Goal: Task Accomplishment & Management: Complete application form

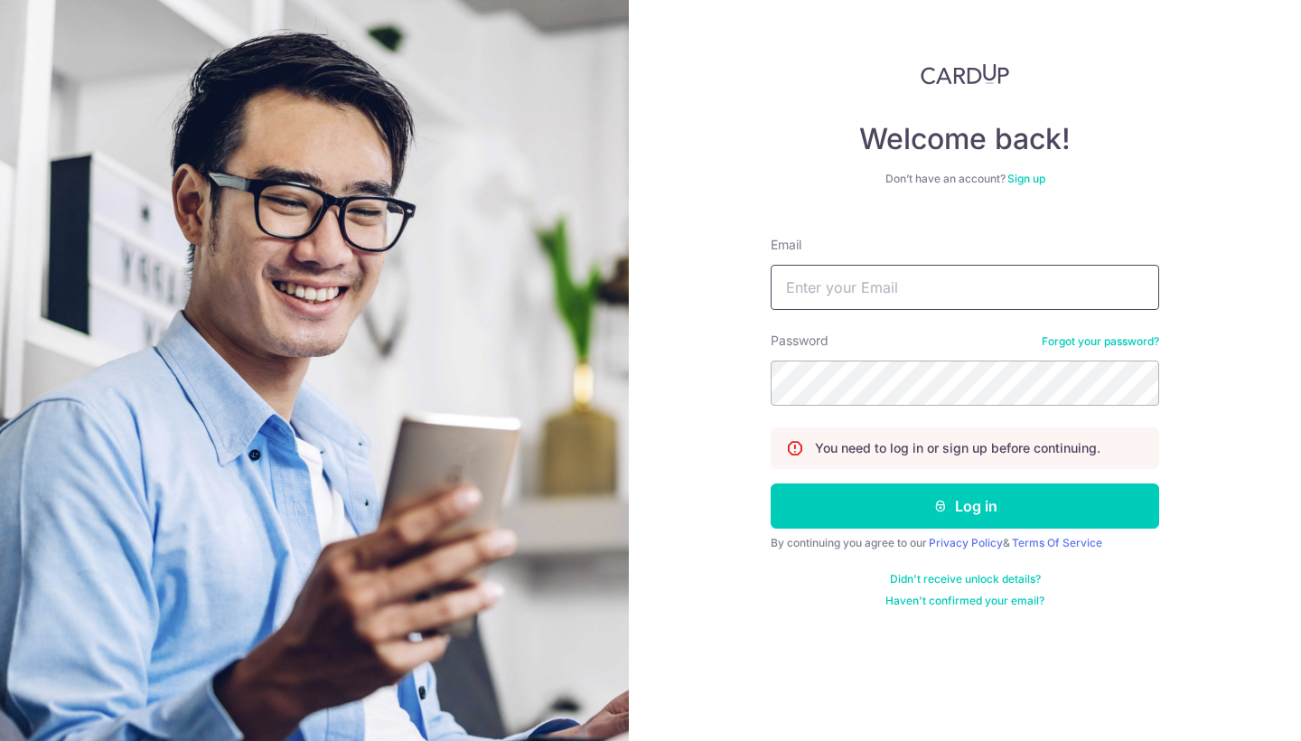
type input "[PERSON_NAME][EMAIL_ADDRESS][DOMAIN_NAME]"
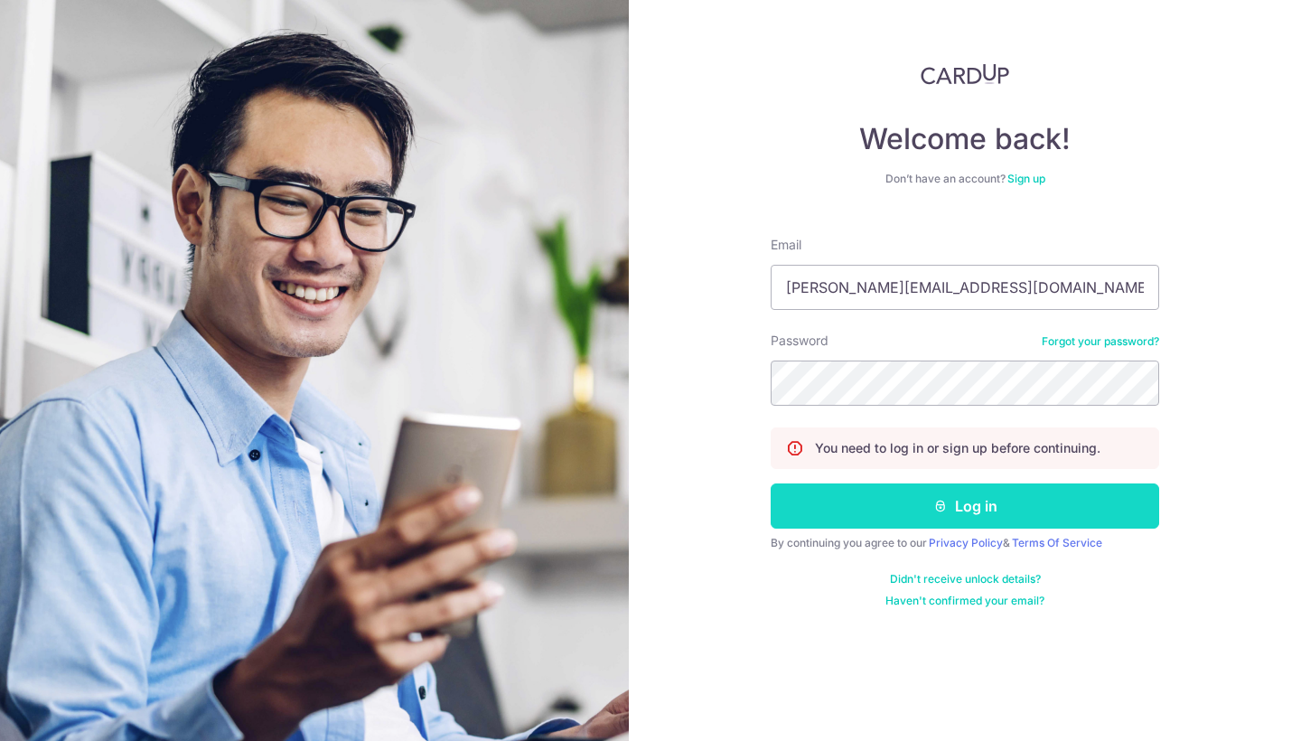
click at [943, 511] on icon "submit" at bounding box center [940, 506] width 14 height 14
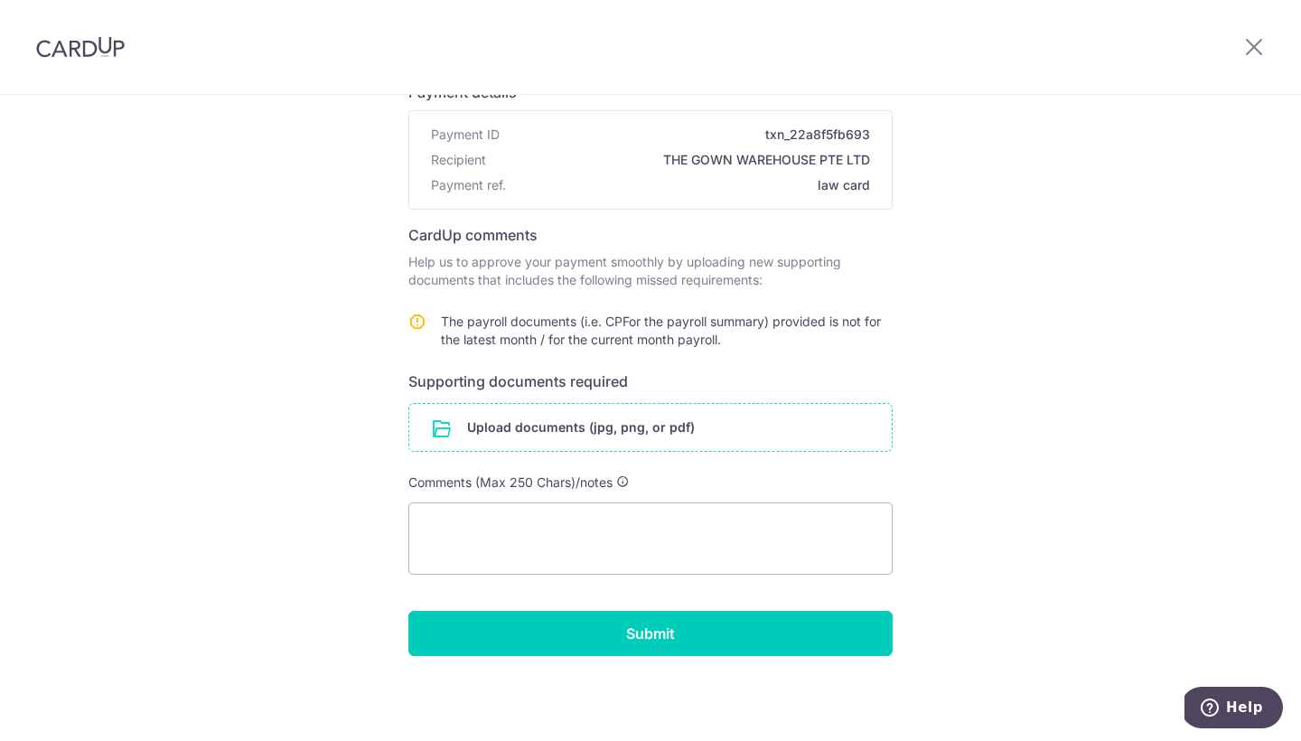
scroll to position [147, 0]
click at [618, 435] on input "file" at bounding box center [650, 427] width 482 height 47
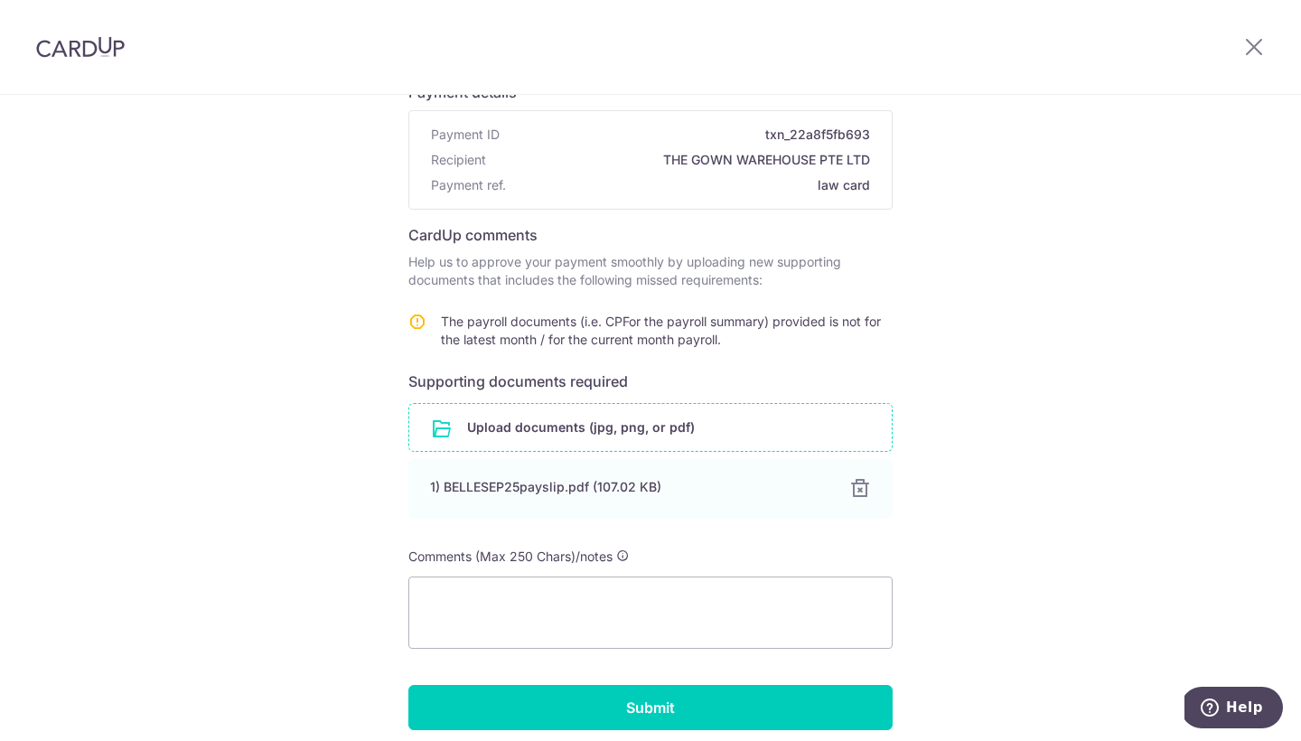
click at [539, 420] on input "file" at bounding box center [650, 427] width 482 height 47
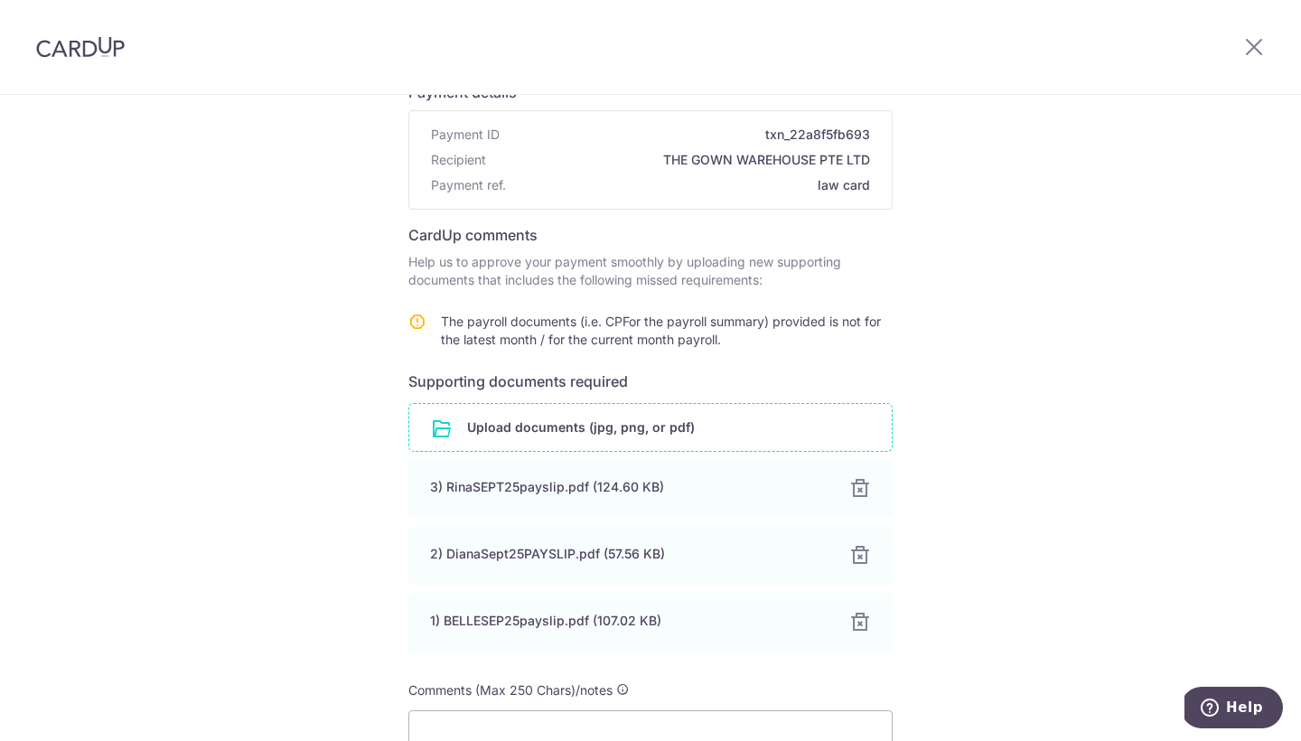
click at [599, 441] on input "file" at bounding box center [650, 427] width 482 height 47
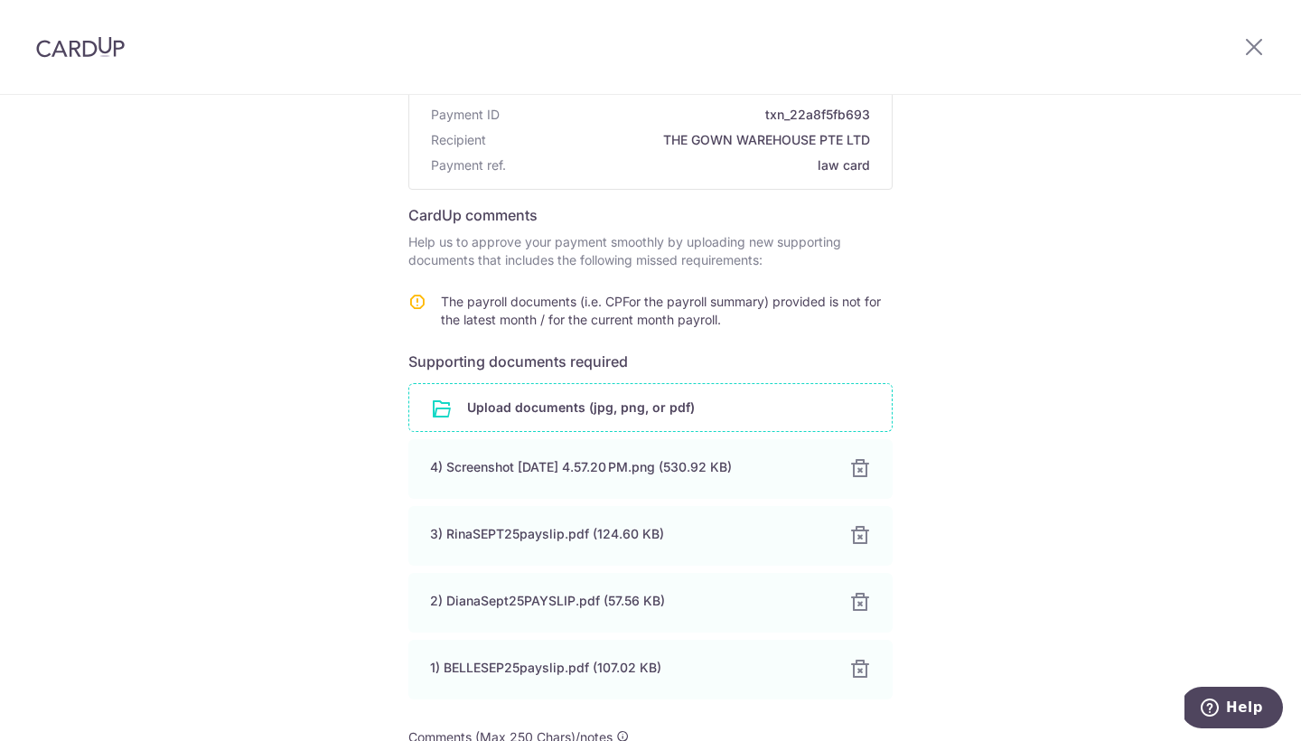
scroll to position [171, 0]
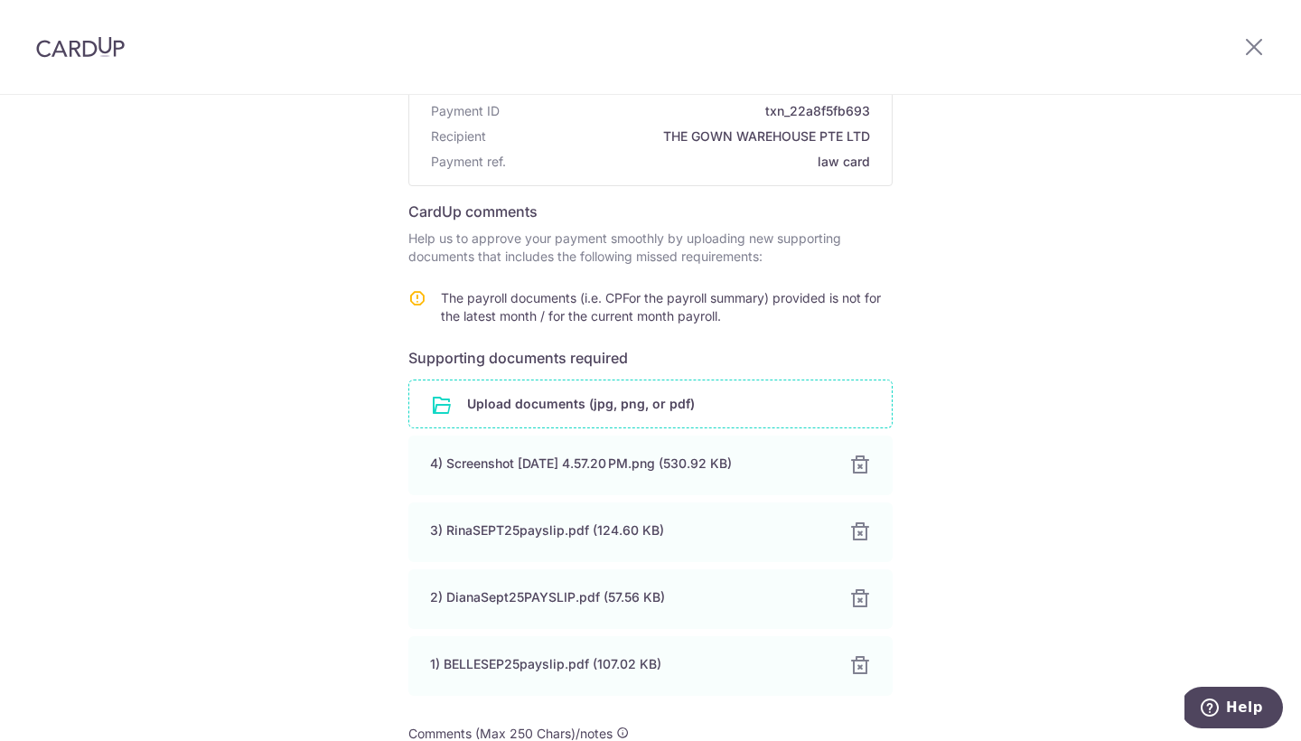
click at [607, 397] on input "file" at bounding box center [650, 403] width 482 height 47
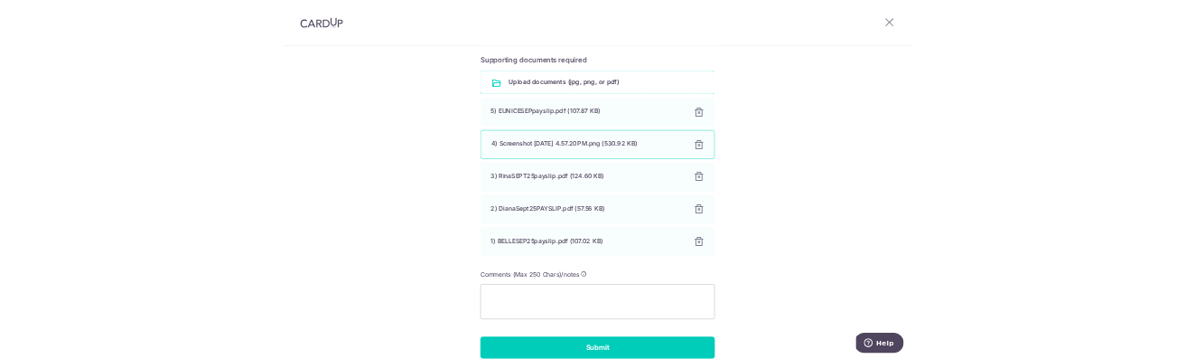
scroll to position [410, 0]
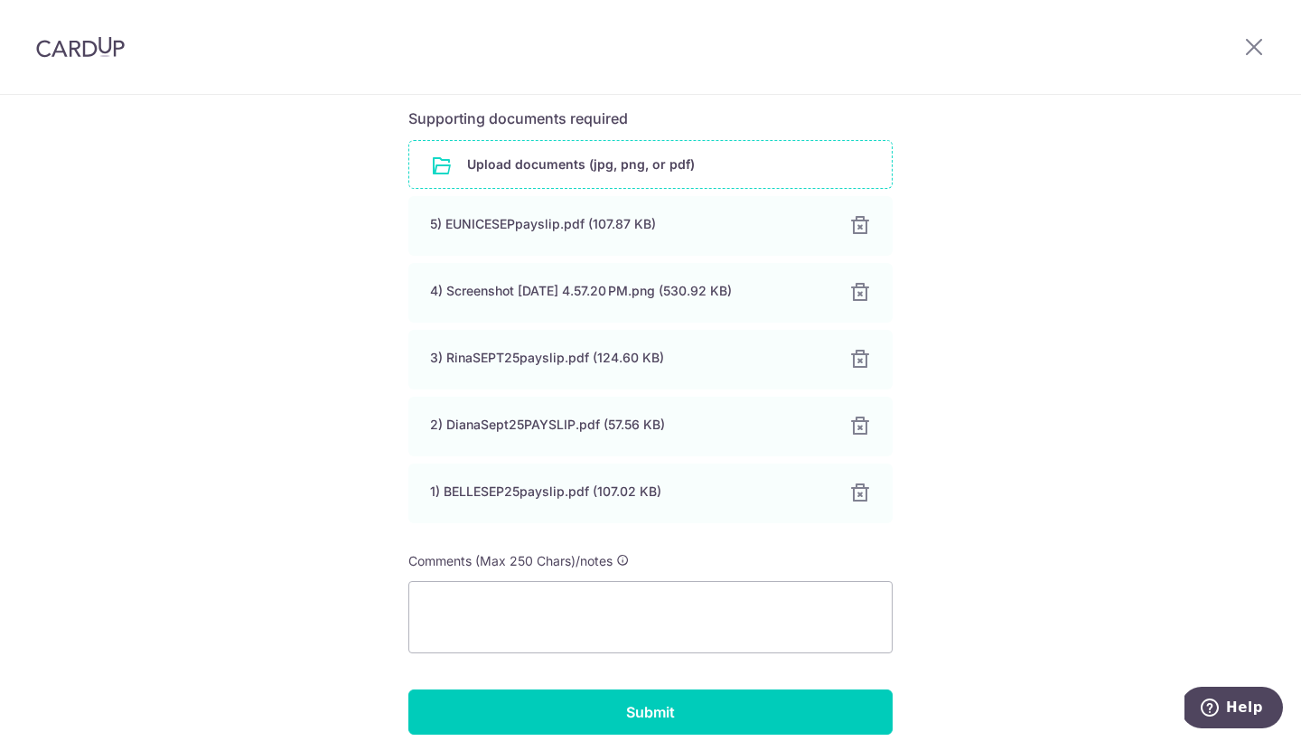
click at [685, 163] on input "file" at bounding box center [650, 164] width 482 height 47
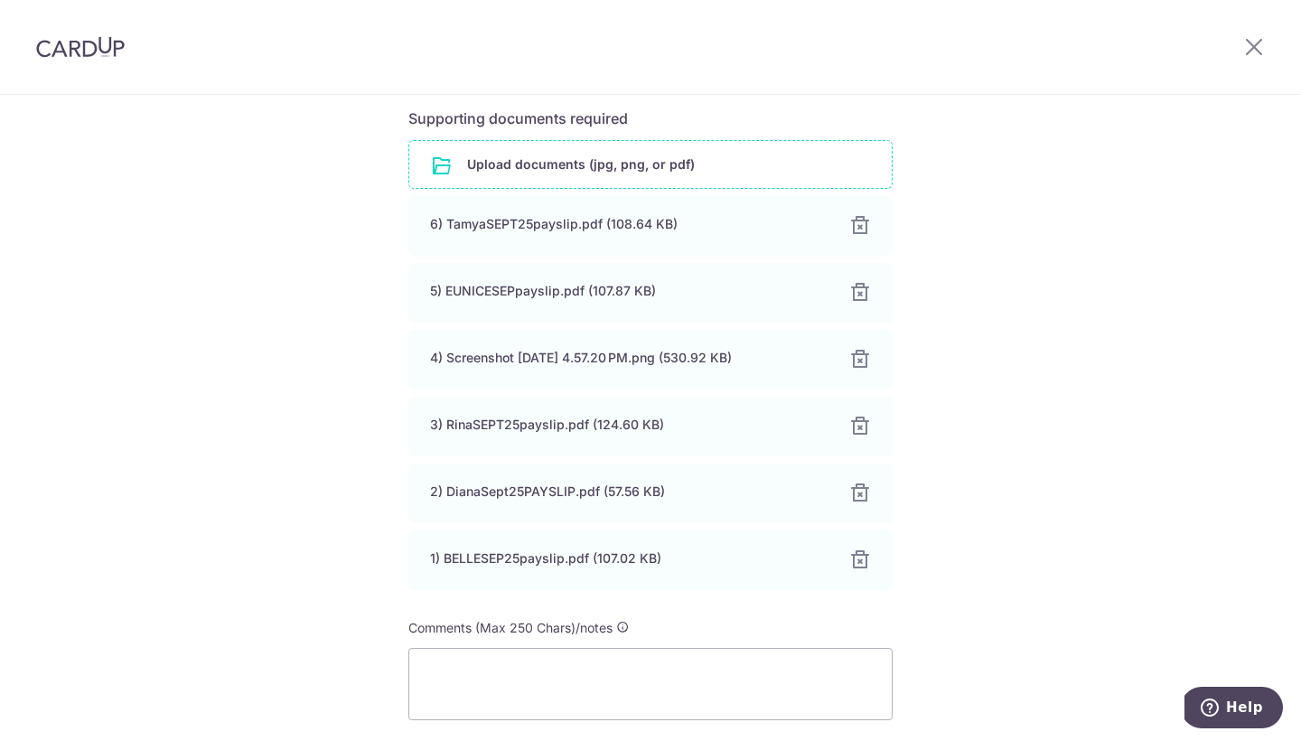
click at [583, 165] on input "file" at bounding box center [650, 164] width 482 height 47
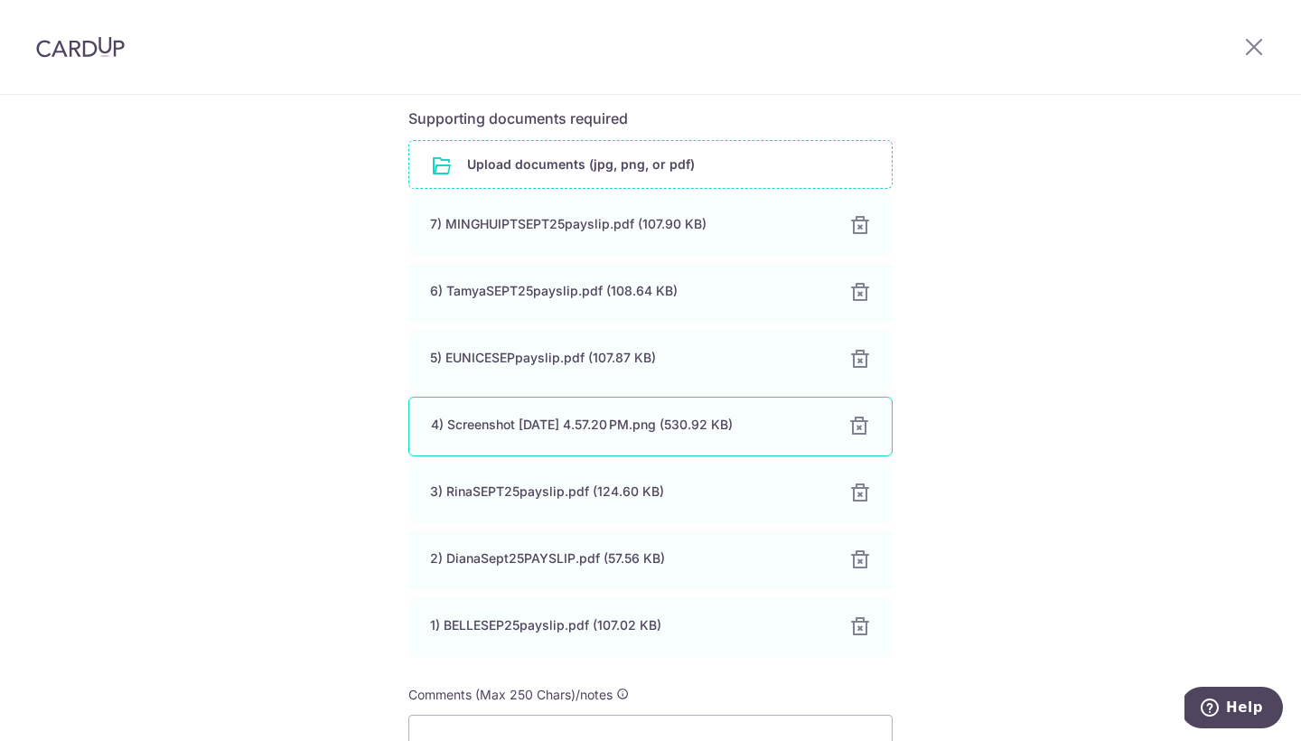
click at [561, 427] on div "4) Screenshot [DATE] 4.57.20 PM.png (530.92 KB)" at bounding box center [629, 424] width 396 height 18
click at [596, 150] on input "file" at bounding box center [650, 164] width 482 height 47
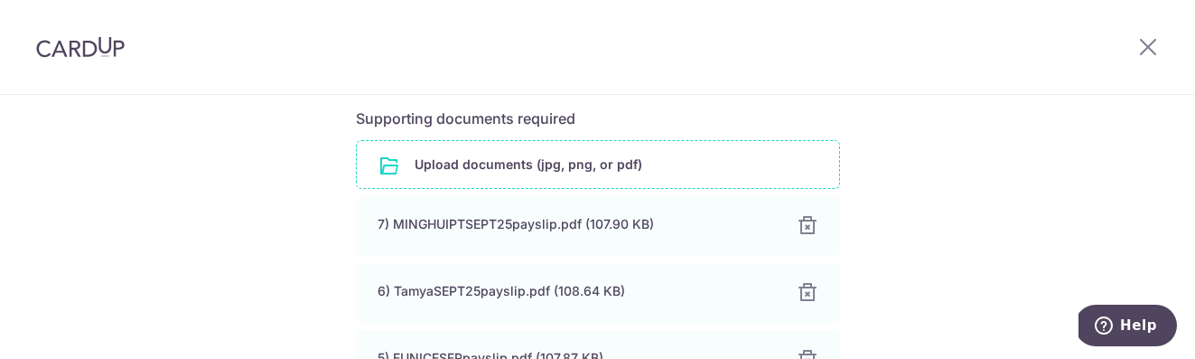
click at [448, 168] on input "file" at bounding box center [598, 164] width 482 height 47
click at [502, 174] on input "file" at bounding box center [598, 164] width 482 height 47
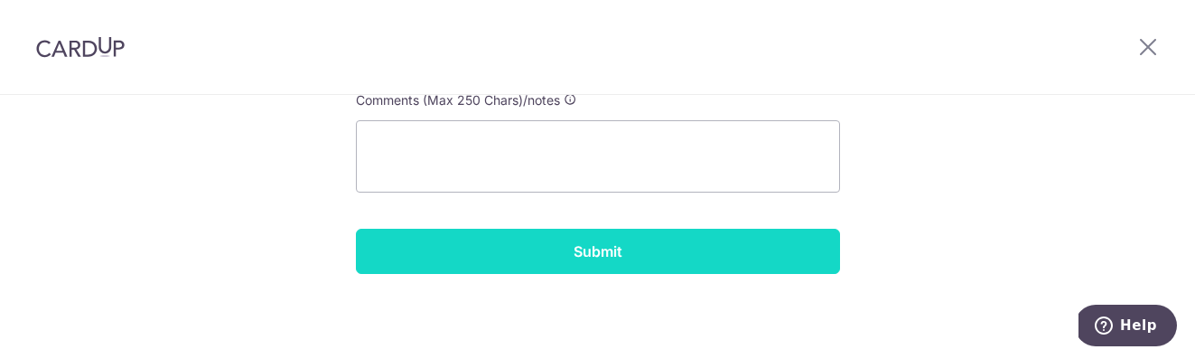
scroll to position [1138, 0]
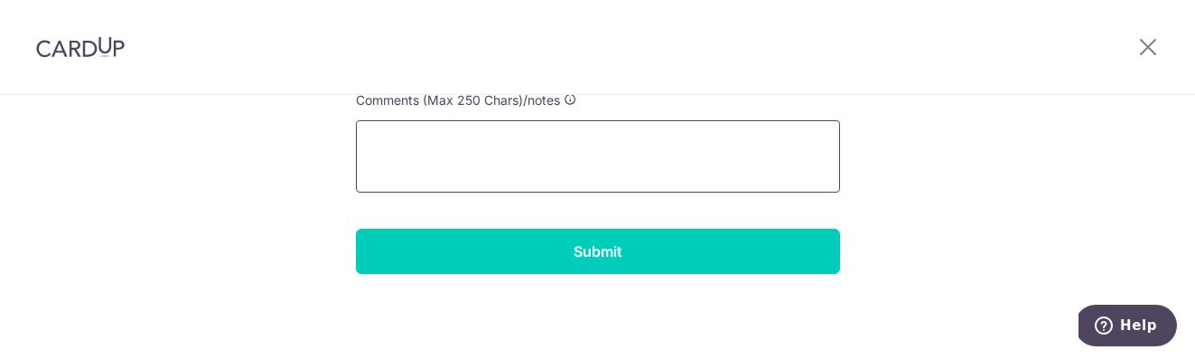
click at [533, 157] on textarea at bounding box center [598, 156] width 484 height 72
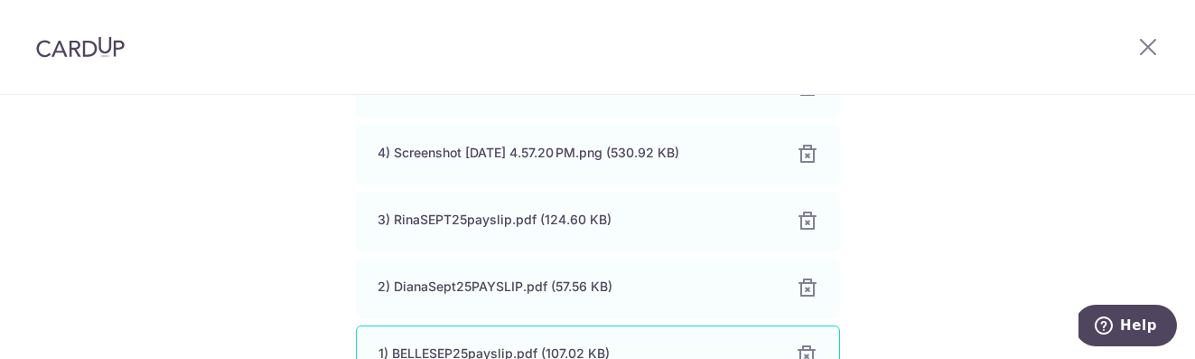
scroll to position [774, 0]
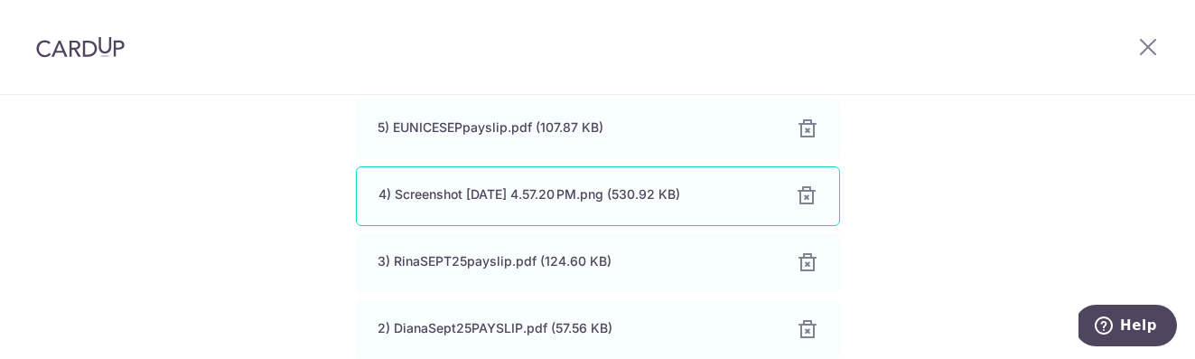
click at [581, 193] on div "4) Screenshot [DATE] 4.57.20 PM.png (530.92 KB)" at bounding box center [576, 194] width 396 height 18
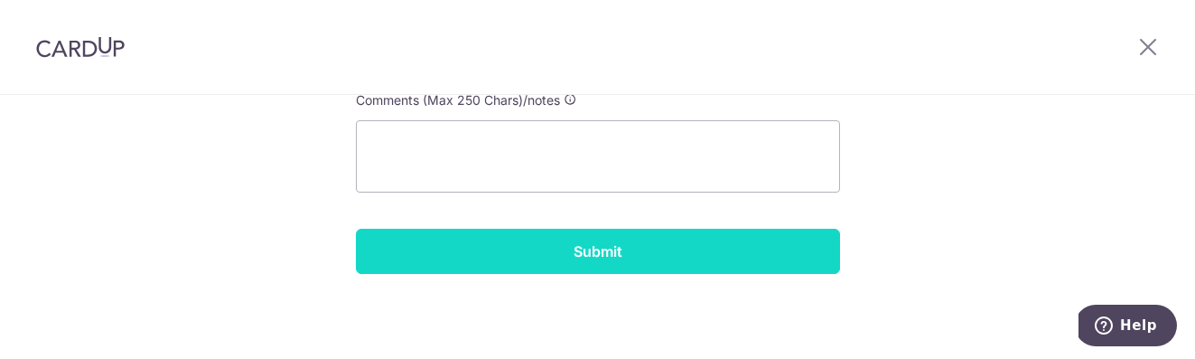
click at [599, 252] on input "Submit" at bounding box center [598, 251] width 484 height 45
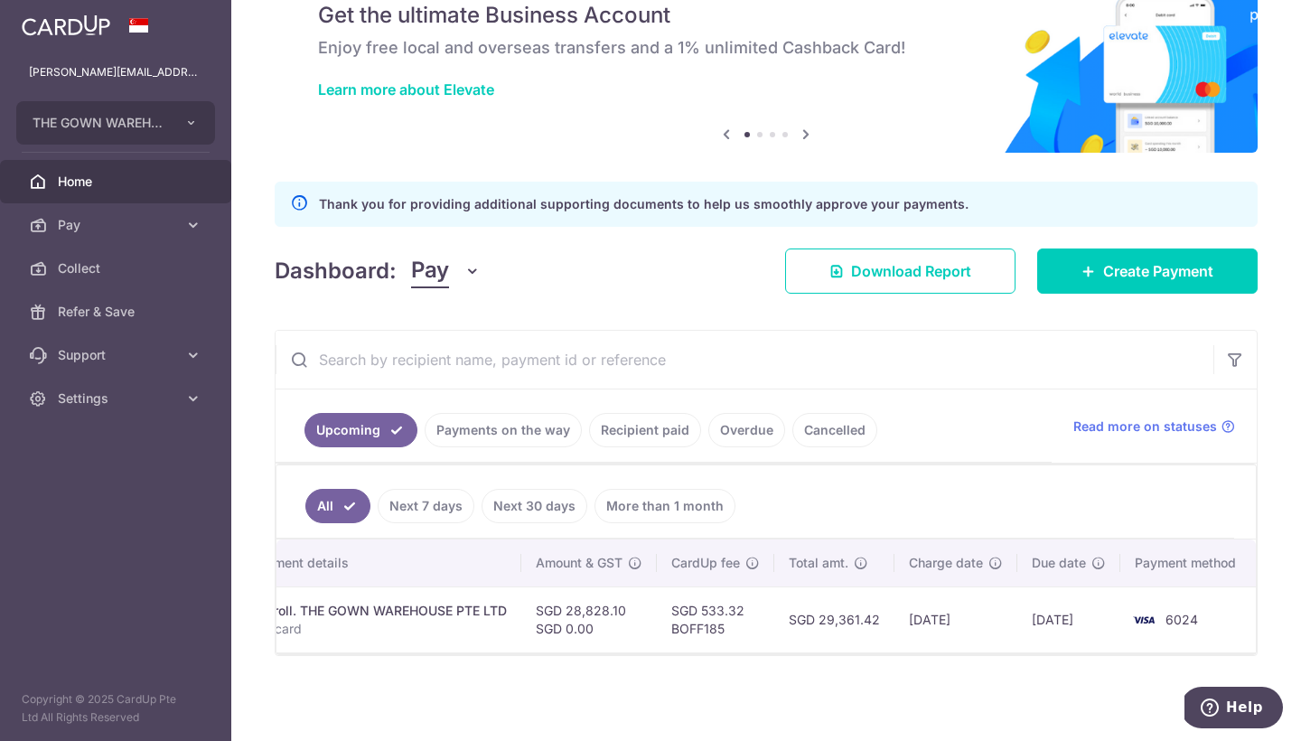
scroll to position [0, 323]
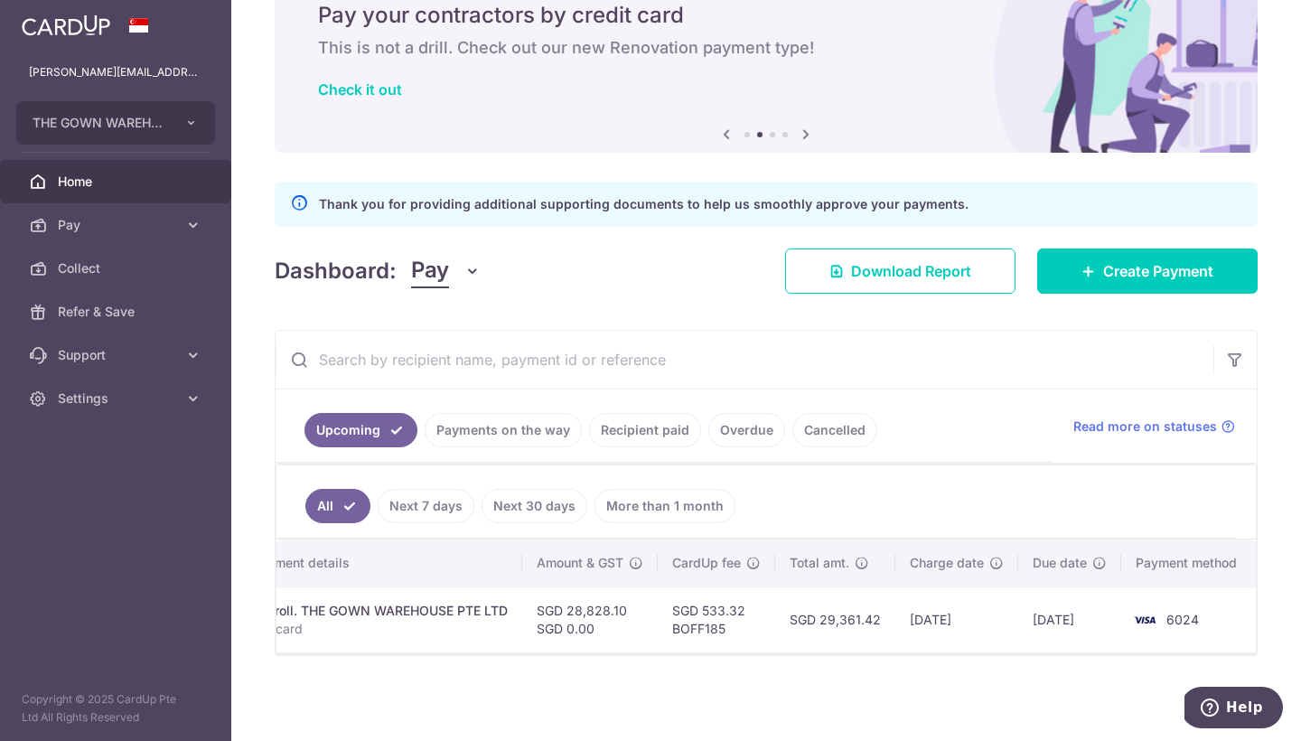
click at [543, 358] on link "Payments on the way" at bounding box center [503, 430] width 157 height 34
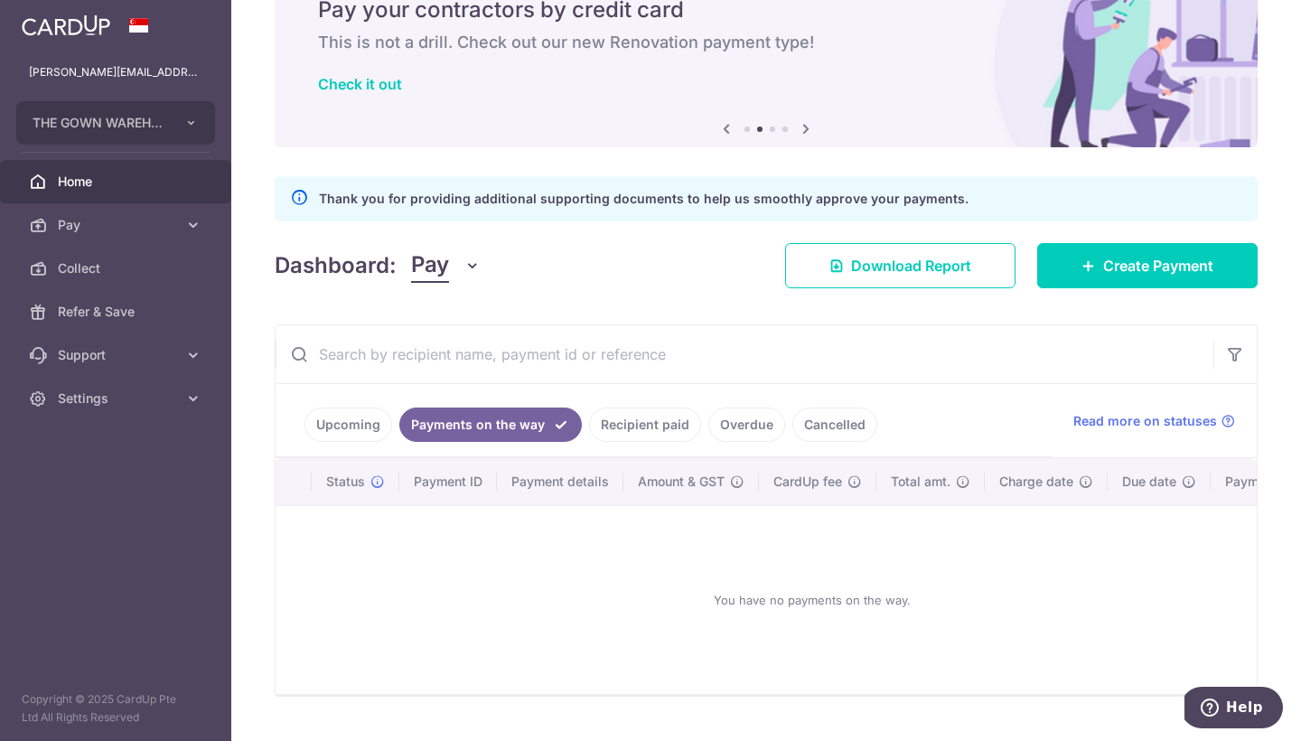
click at [672, 358] on link "Recipient paid" at bounding box center [645, 424] width 112 height 34
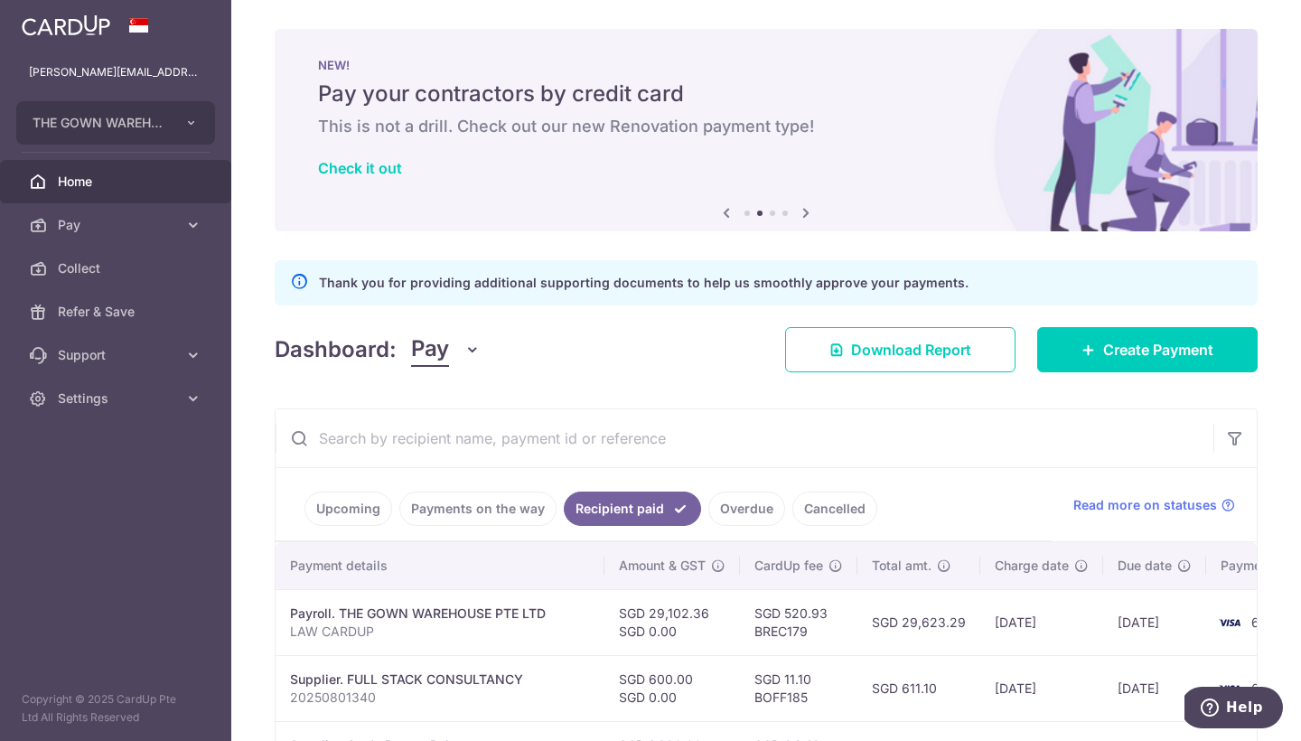
scroll to position [0, 0]
